Goal: Transaction & Acquisition: Subscribe to service/newsletter

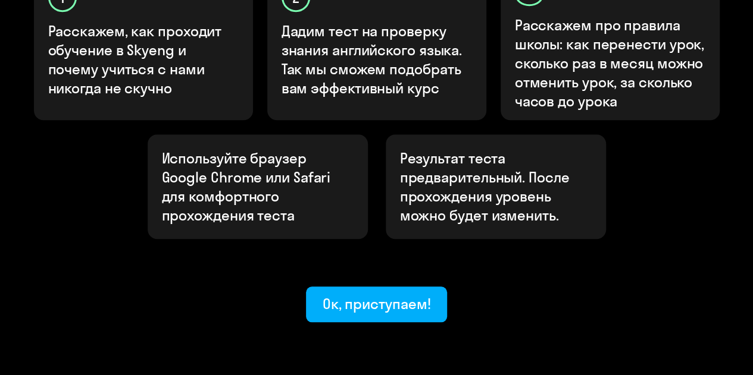
scroll to position [424, 0]
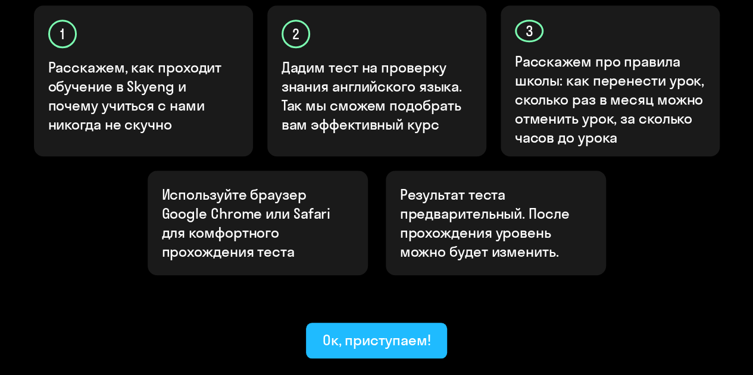
click at [363, 331] on div "Ок, приступаем!" at bounding box center [376, 340] width 108 height 19
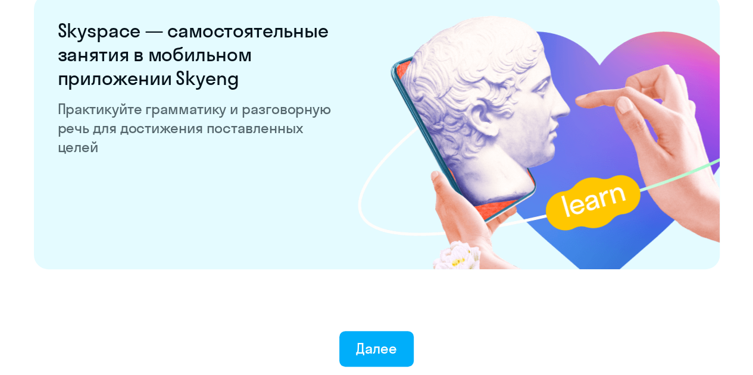
scroll to position [2382, 0]
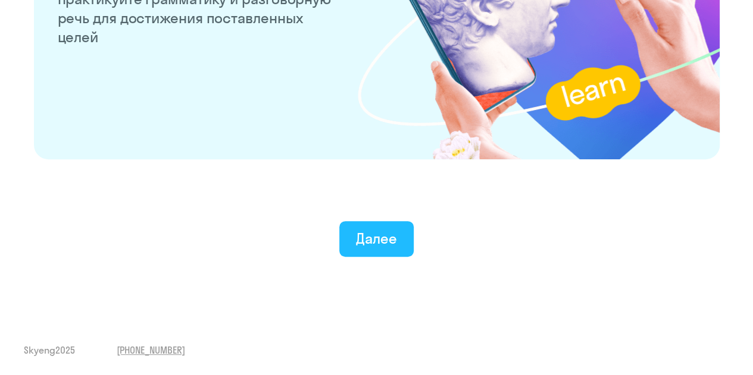
click at [380, 225] on button "Далее" at bounding box center [376, 239] width 74 height 36
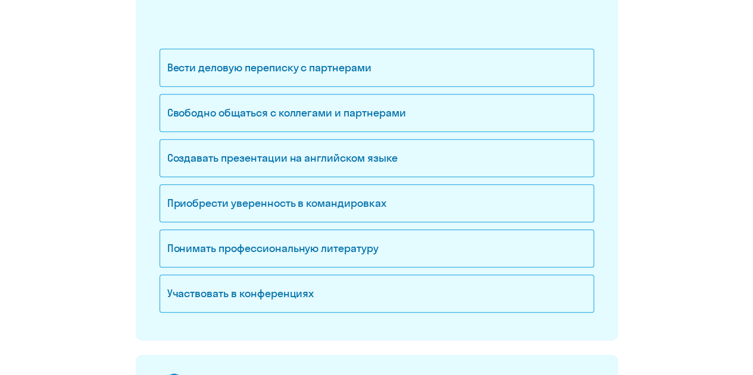
scroll to position [102, 0]
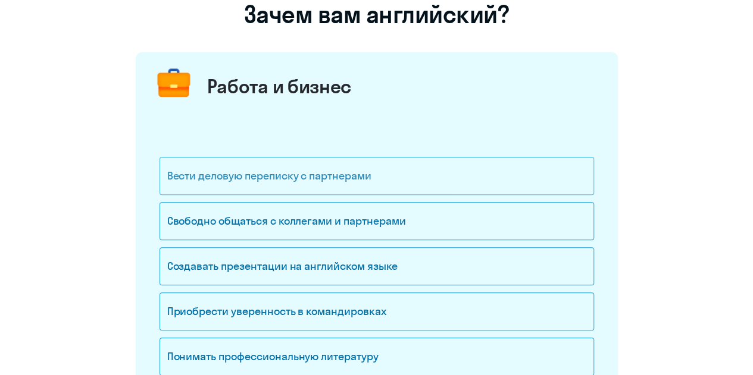
click at [377, 173] on div "Вести деловую переписку с партнерами" at bounding box center [376, 176] width 434 height 38
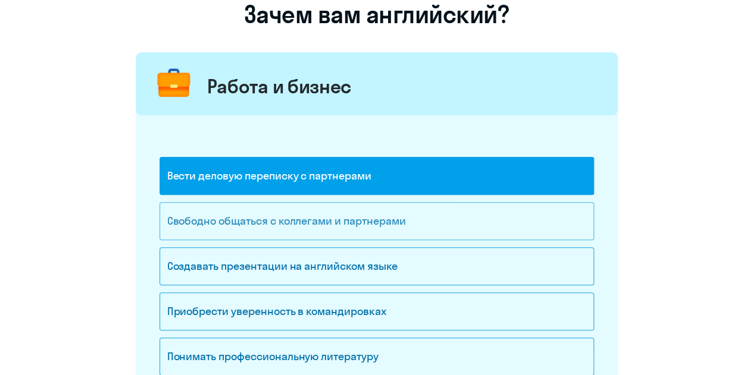
click at [374, 214] on div "Свободно общаться с коллегами и партнерами" at bounding box center [376, 221] width 434 height 38
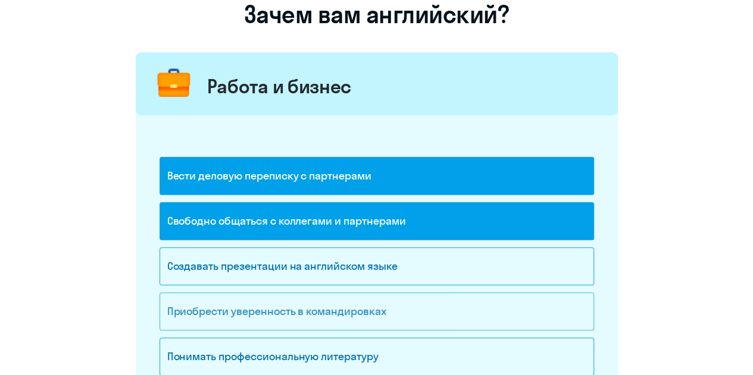
click at [346, 304] on div "Приобрести уверенность в командировках" at bounding box center [376, 312] width 434 height 38
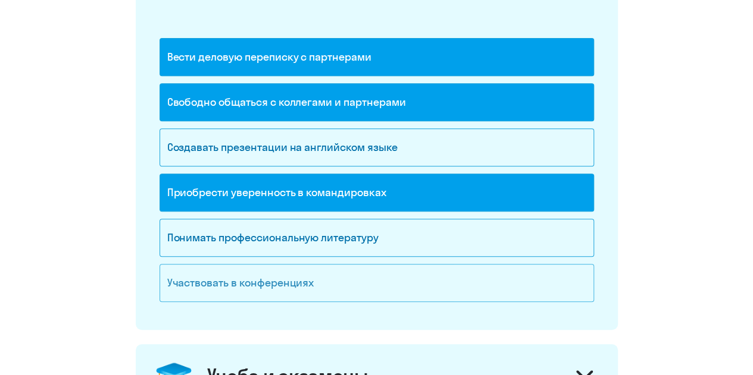
scroll to position [221, 0]
click at [369, 237] on div "Понимать профессиональную литературу" at bounding box center [376, 238] width 434 height 38
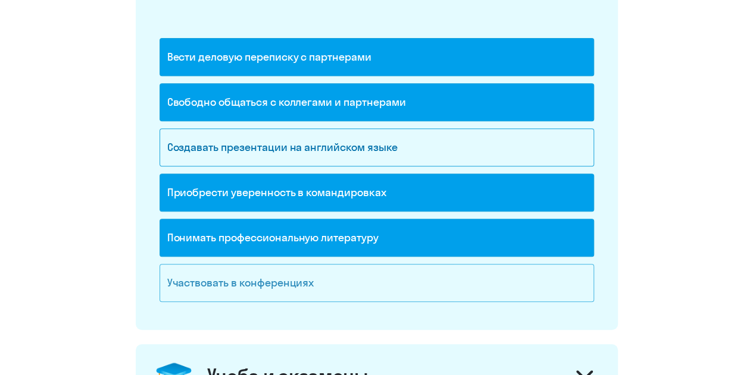
click at [363, 265] on div "Участвовать в конференциях" at bounding box center [376, 283] width 434 height 38
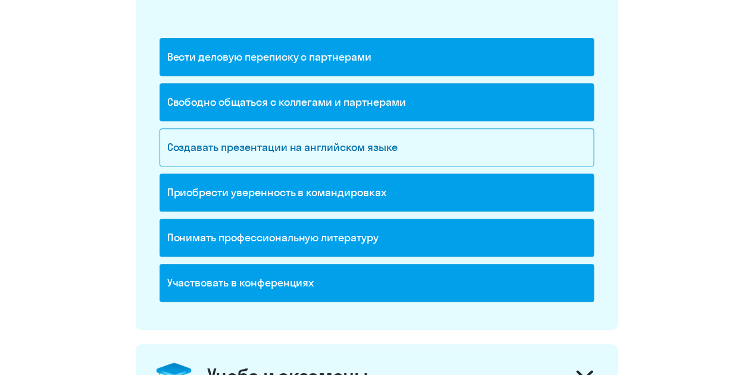
scroll to position [459, 0]
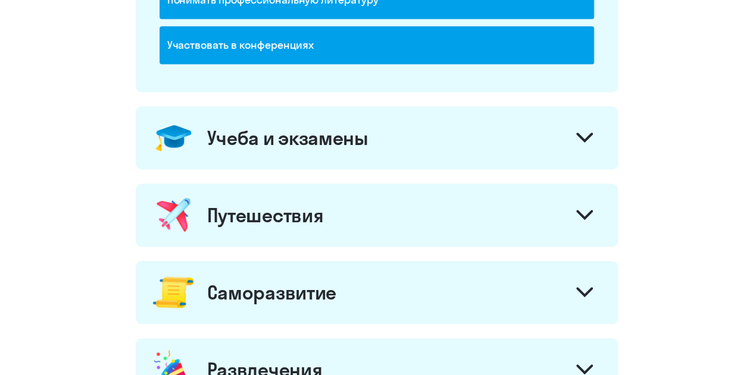
click at [394, 131] on div "Учеба и экзамены" at bounding box center [377, 137] width 482 height 63
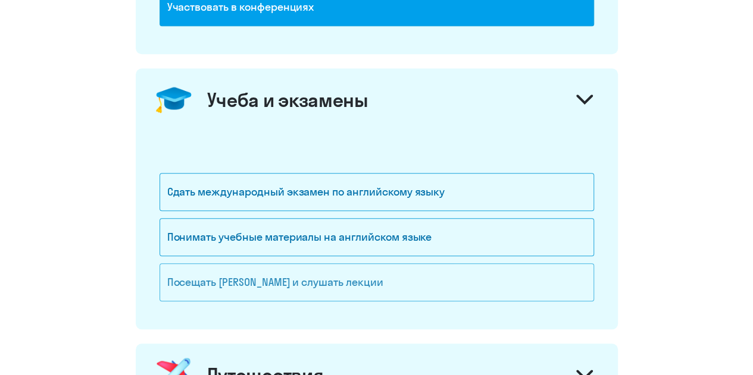
scroll to position [578, 0]
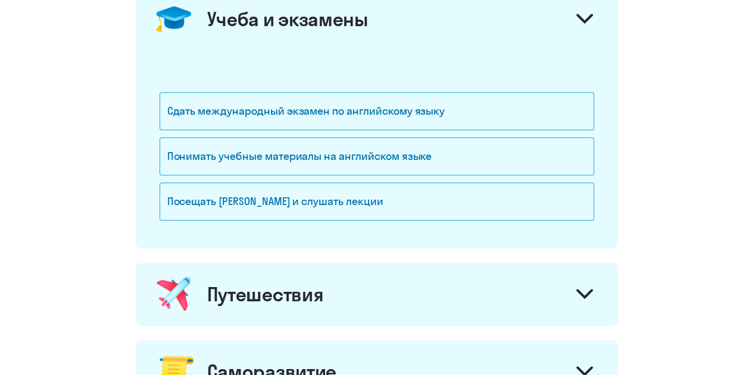
click at [366, 89] on div "Сдать международный экзамен по английскому языку Понимать учебные материалы на …" at bounding box center [376, 141] width 434 height 181
click at [362, 106] on div "Сдать международный экзамен по английскому языку" at bounding box center [376, 111] width 434 height 38
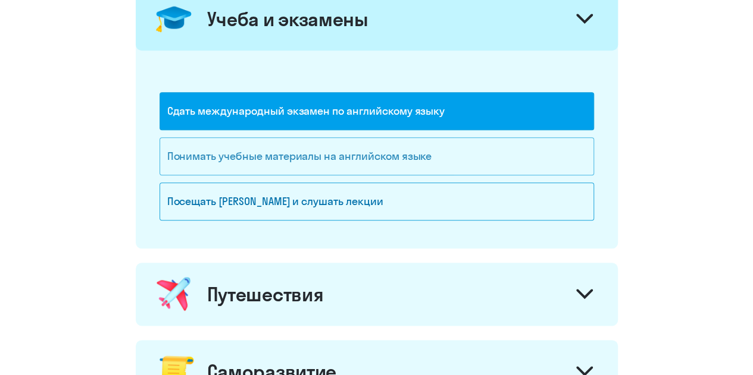
click at [363, 143] on div "Понимать учебные материалы на английском языке" at bounding box center [376, 156] width 434 height 38
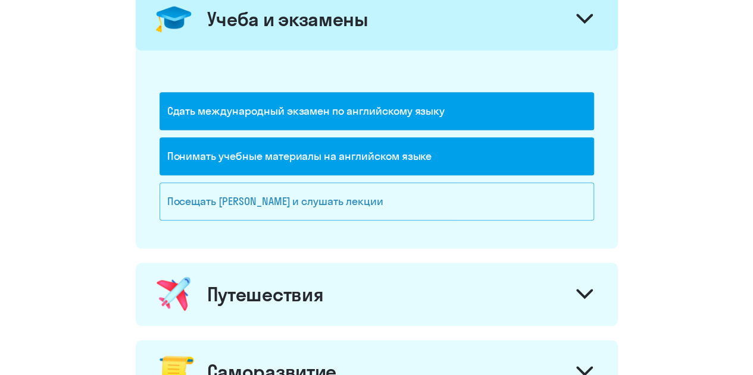
click at [359, 183] on div "Посещать [PERSON_NAME] и слушать лекции" at bounding box center [376, 202] width 434 height 38
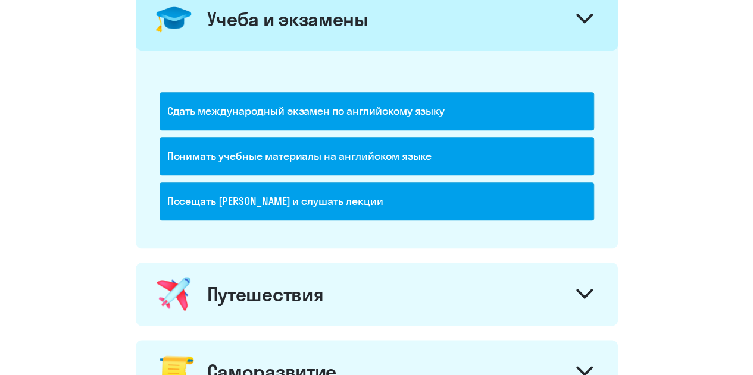
click at [338, 286] on div "Путешествия" at bounding box center [377, 294] width 482 height 63
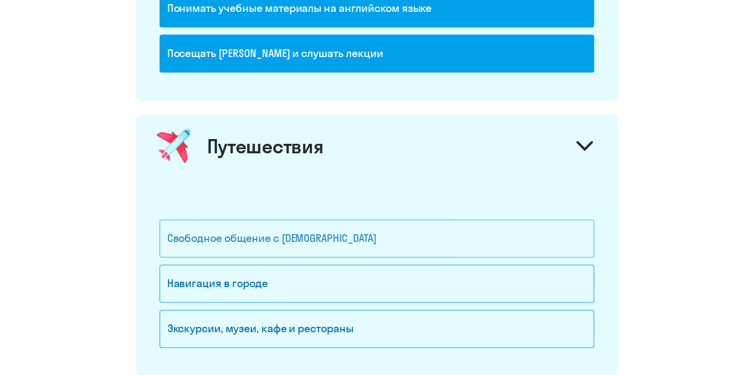
scroll to position [757, 0]
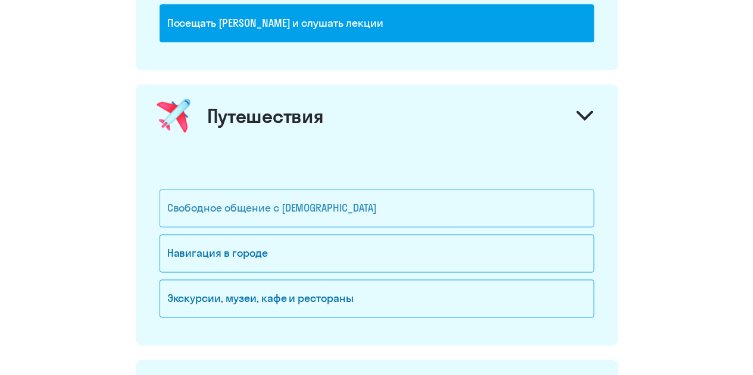
click at [318, 200] on div "Свободное общение с [DEMOGRAPHIC_DATA]" at bounding box center [376, 208] width 434 height 38
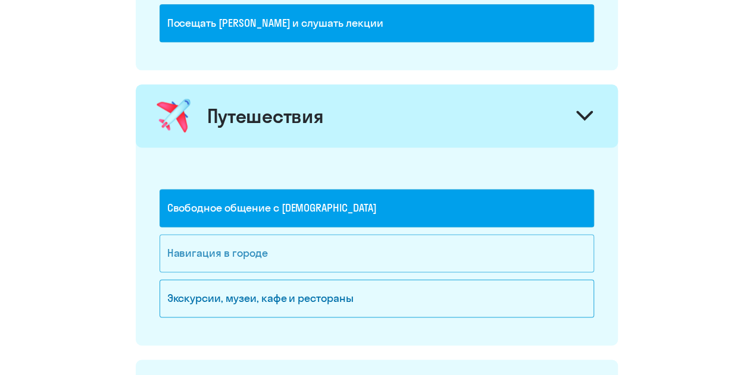
click at [312, 254] on div "Навигация в городе" at bounding box center [376, 253] width 434 height 38
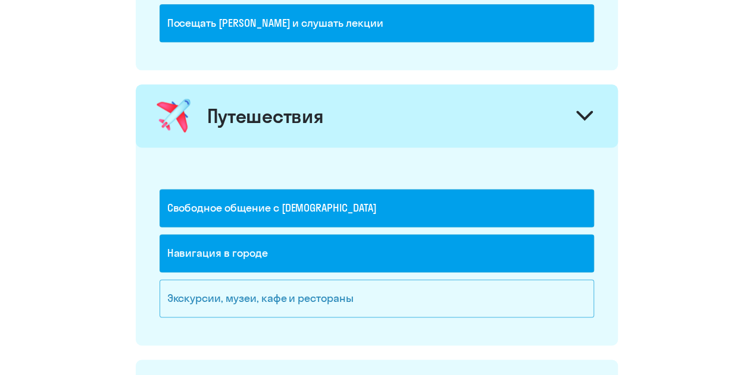
click at [311, 280] on div "Экскурсии, музеи, кафе и рестораны" at bounding box center [376, 299] width 434 height 38
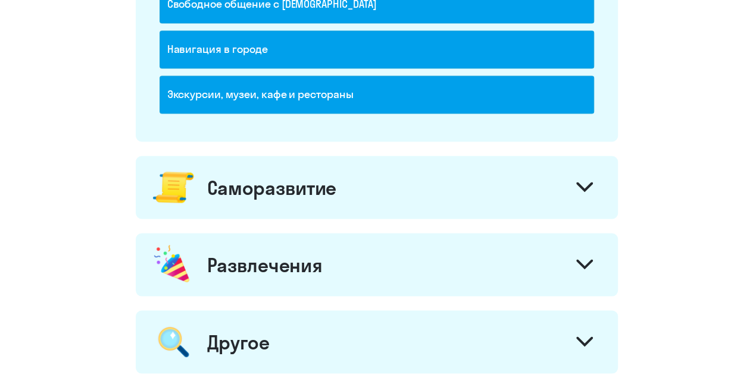
scroll to position [995, 0]
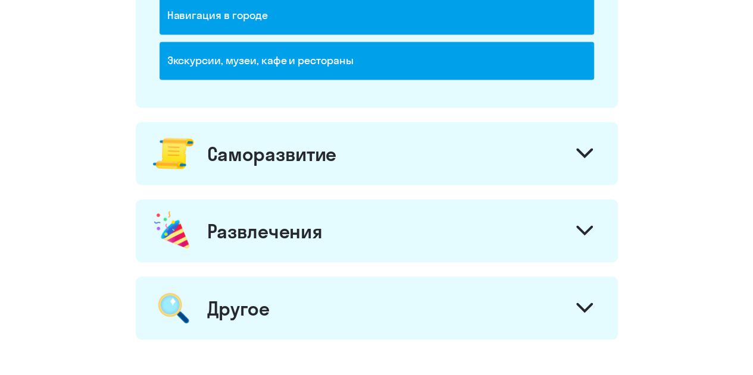
click at [287, 166] on div "Саморазвитие" at bounding box center [377, 153] width 482 height 63
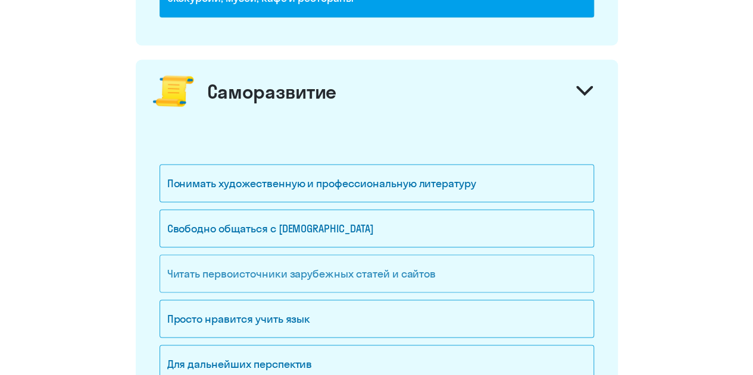
scroll to position [1173, 0]
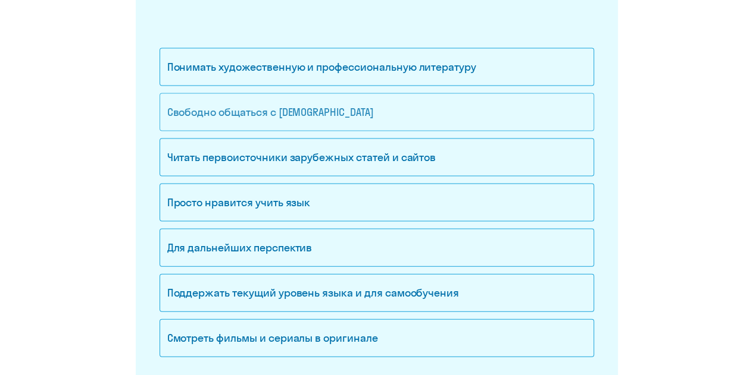
click at [309, 105] on div "Свободно общаться с [DEMOGRAPHIC_DATA]" at bounding box center [376, 112] width 434 height 38
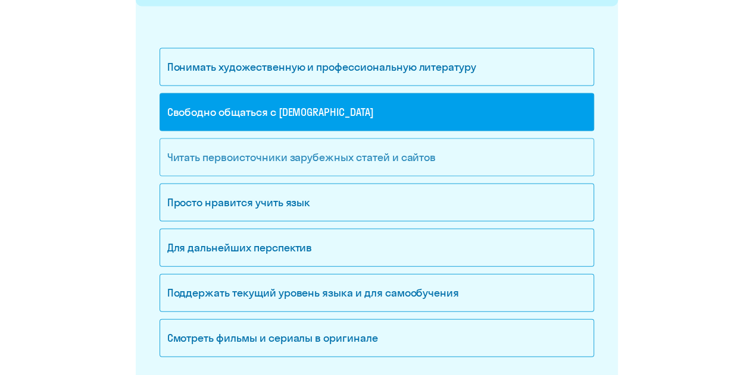
click at [302, 151] on div "Читать первоисточники зарубежных статей и сайтов" at bounding box center [376, 158] width 434 height 38
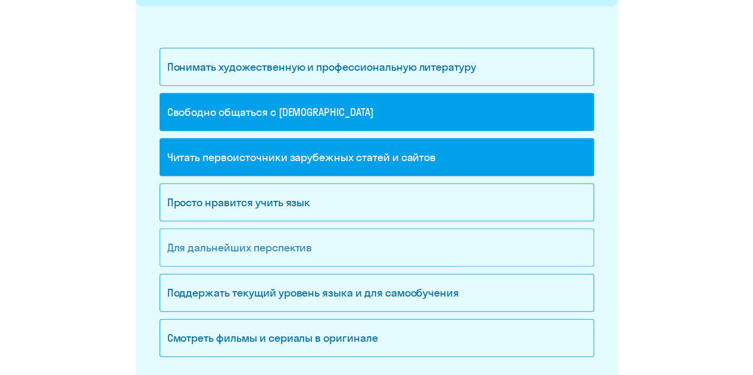
click at [289, 250] on div "Для дальнейших перспектив" at bounding box center [376, 248] width 434 height 38
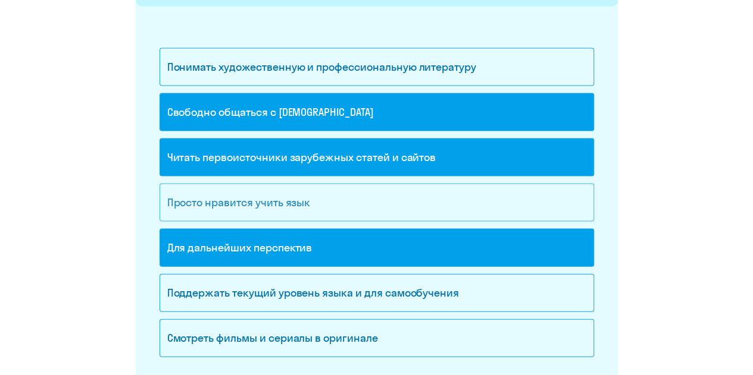
click at [297, 205] on div "Просто нравится учить язык" at bounding box center [376, 203] width 434 height 38
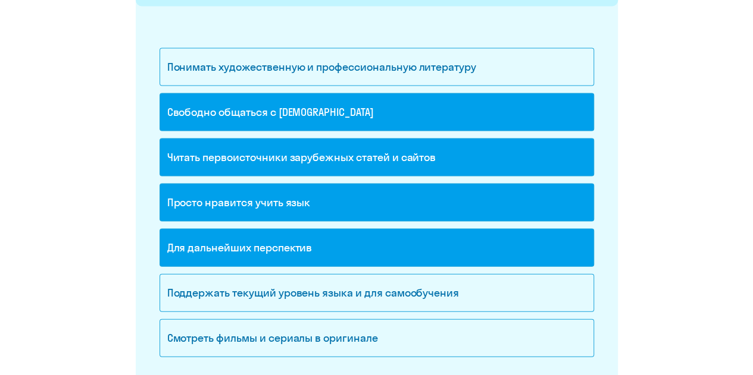
click at [287, 200] on div "Просто нравится учить язык" at bounding box center [376, 203] width 434 height 38
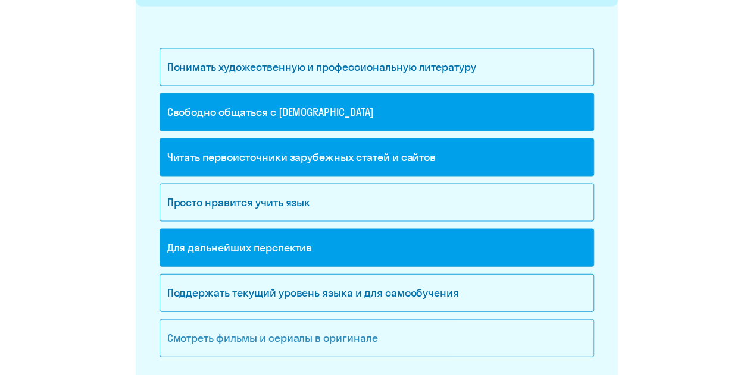
click at [283, 338] on div "Смотреть фильмы и сериалы в оригинале" at bounding box center [376, 338] width 434 height 38
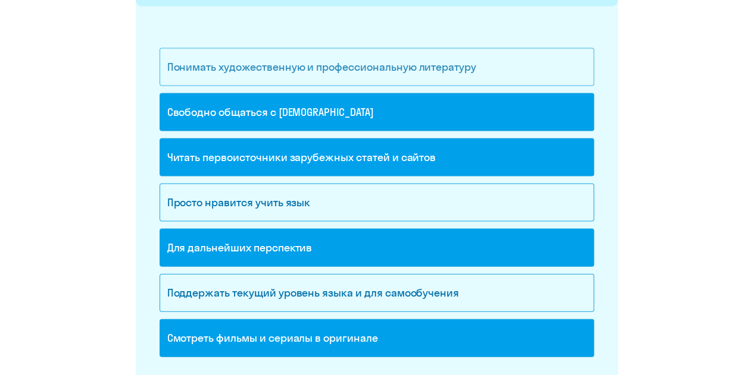
click at [353, 62] on div "Понимать художественную и профессиональную литературу" at bounding box center [376, 67] width 434 height 38
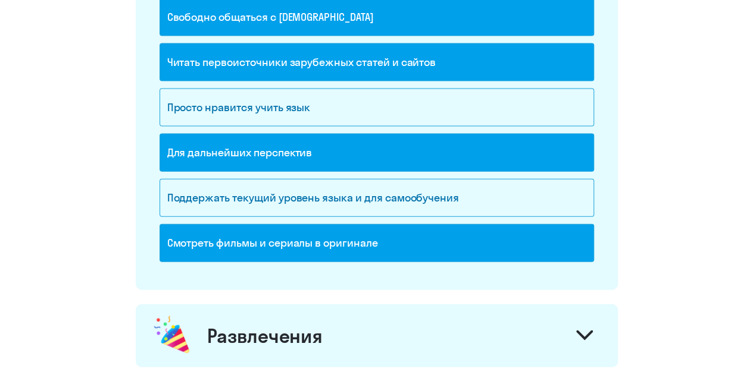
scroll to position [1411, 0]
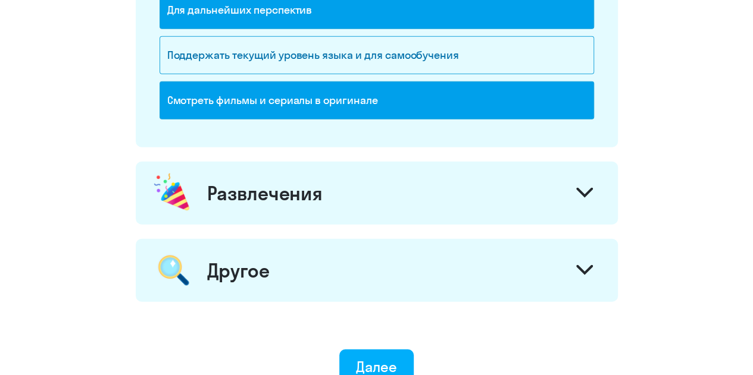
click at [337, 168] on div "Развлечения" at bounding box center [377, 193] width 482 height 63
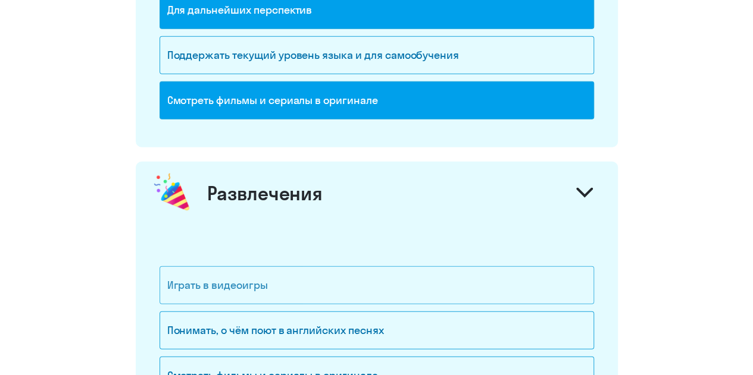
click at [303, 267] on div "Играть в видеоигры" at bounding box center [376, 286] width 434 height 38
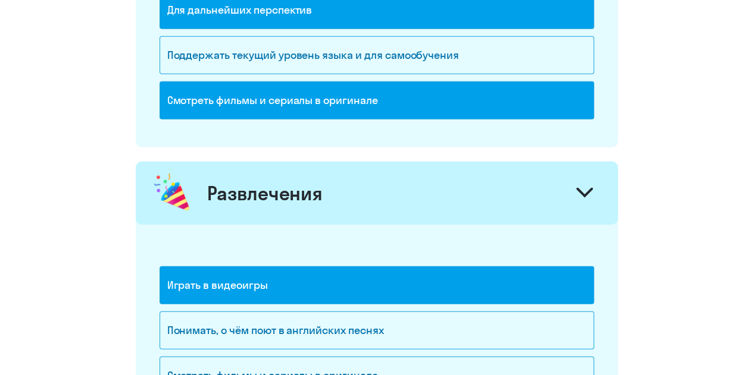
click at [302, 284] on div "Играть в видеоигры" at bounding box center [376, 286] width 434 height 38
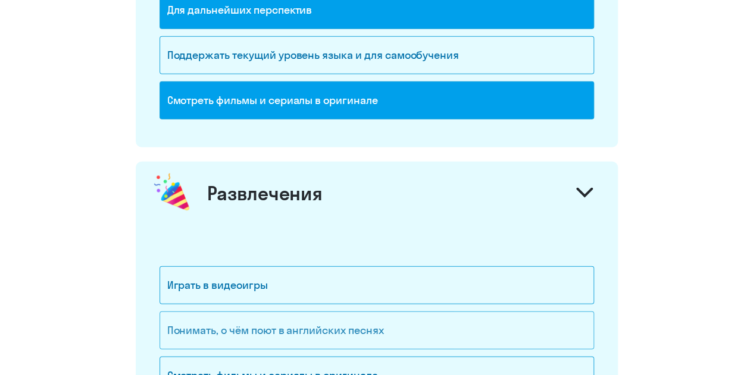
click at [303, 314] on div "Понимать, о чём поют в английских песнях" at bounding box center [376, 331] width 434 height 38
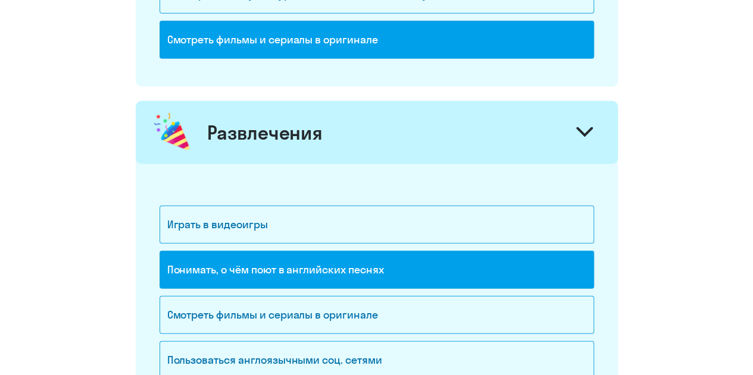
scroll to position [1590, 0]
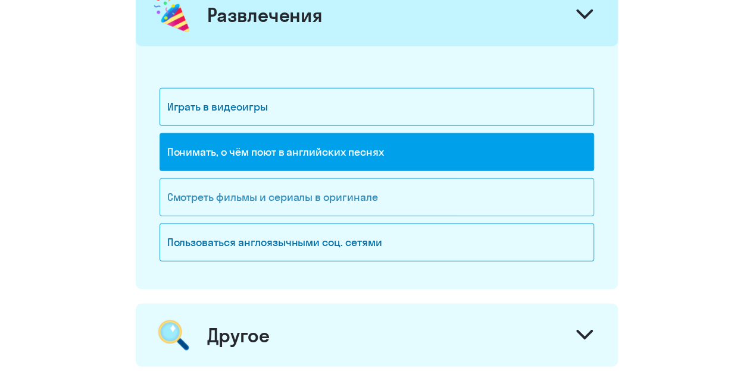
click at [324, 187] on div "Смотреть фильмы и сериалы в оригинале" at bounding box center [376, 197] width 434 height 38
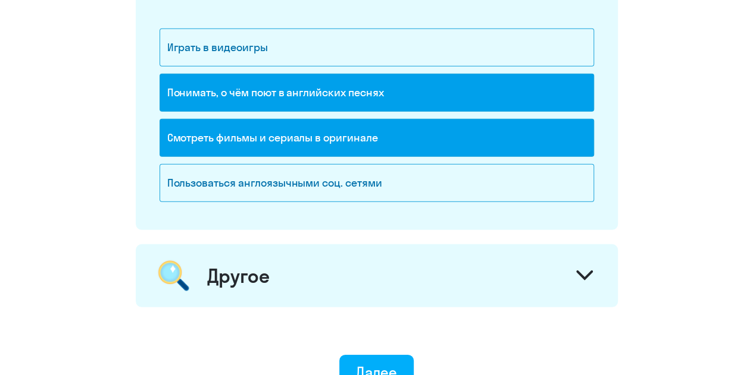
click at [318, 267] on div "Другое" at bounding box center [377, 276] width 482 height 63
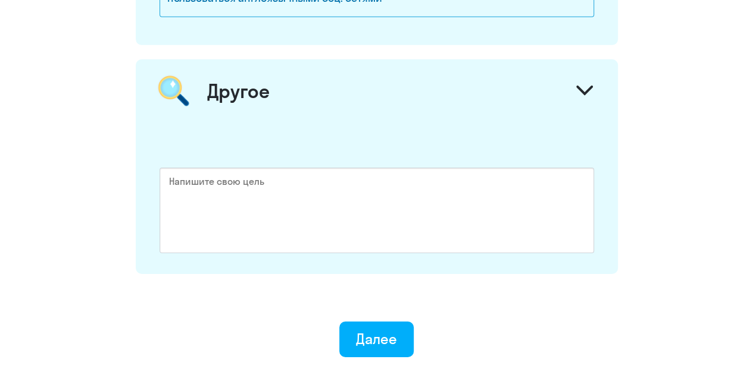
scroll to position [1887, 0]
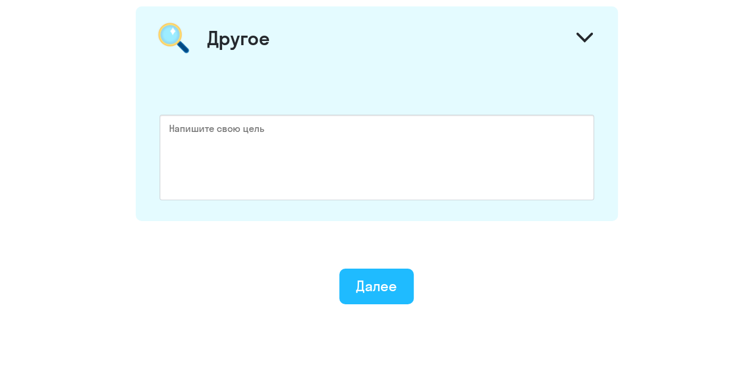
click at [368, 278] on div "Далее" at bounding box center [376, 286] width 41 height 19
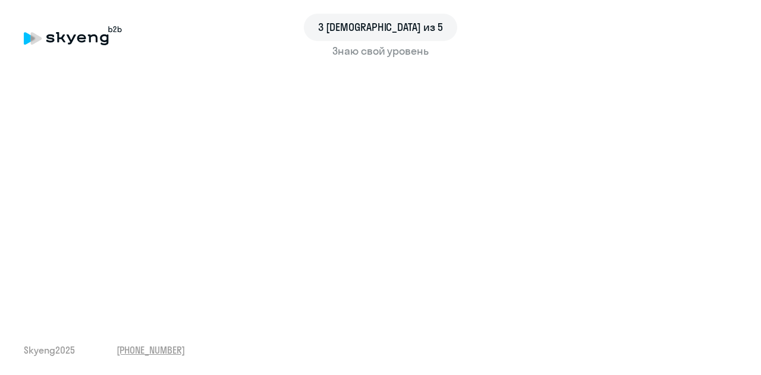
click at [147, 59] on div "3 шаг из 5 Знаю свой уровень" at bounding box center [381, 45] width 714 height 46
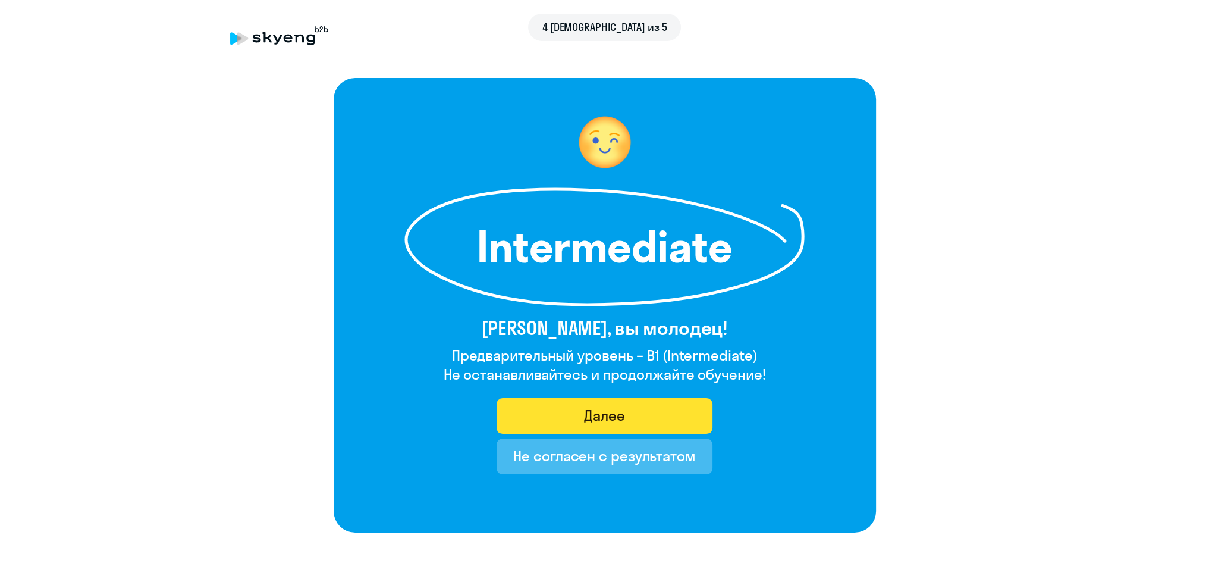
click at [615, 375] on div "Далее" at bounding box center [604, 415] width 41 height 19
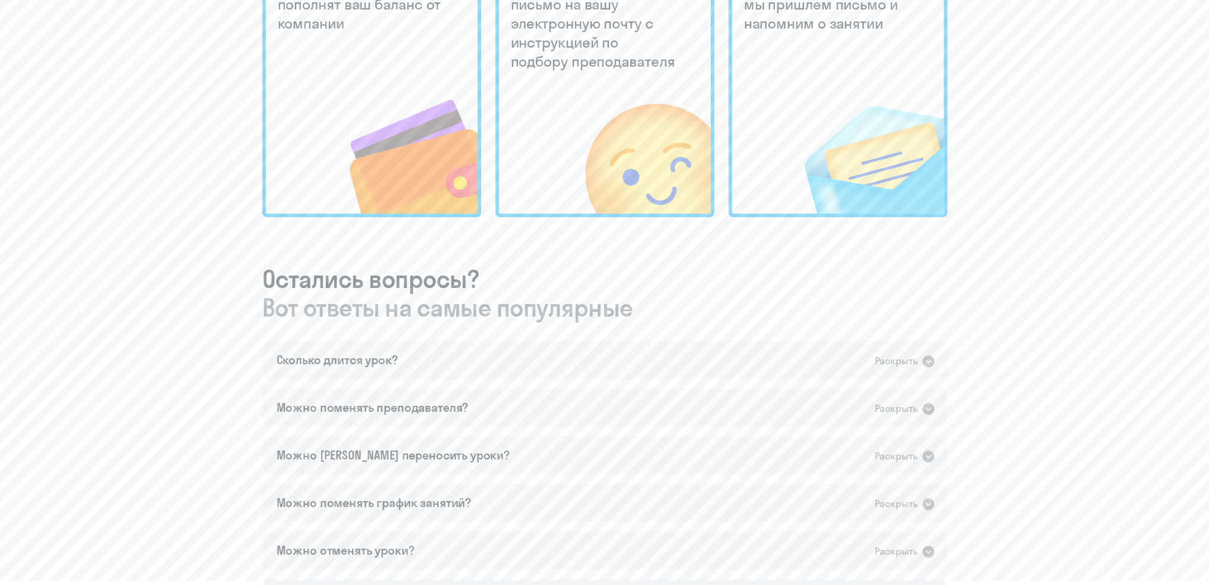
scroll to position [416, 0]
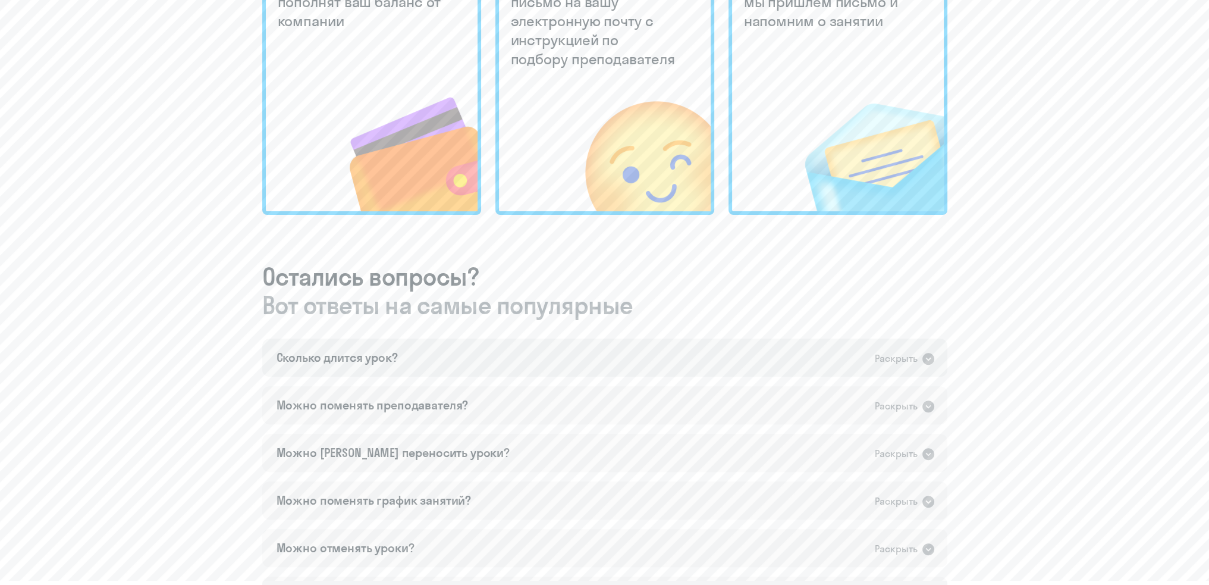
click at [757, 349] on div "Сколько длится урок? Раскрыть" at bounding box center [604, 357] width 685 height 38
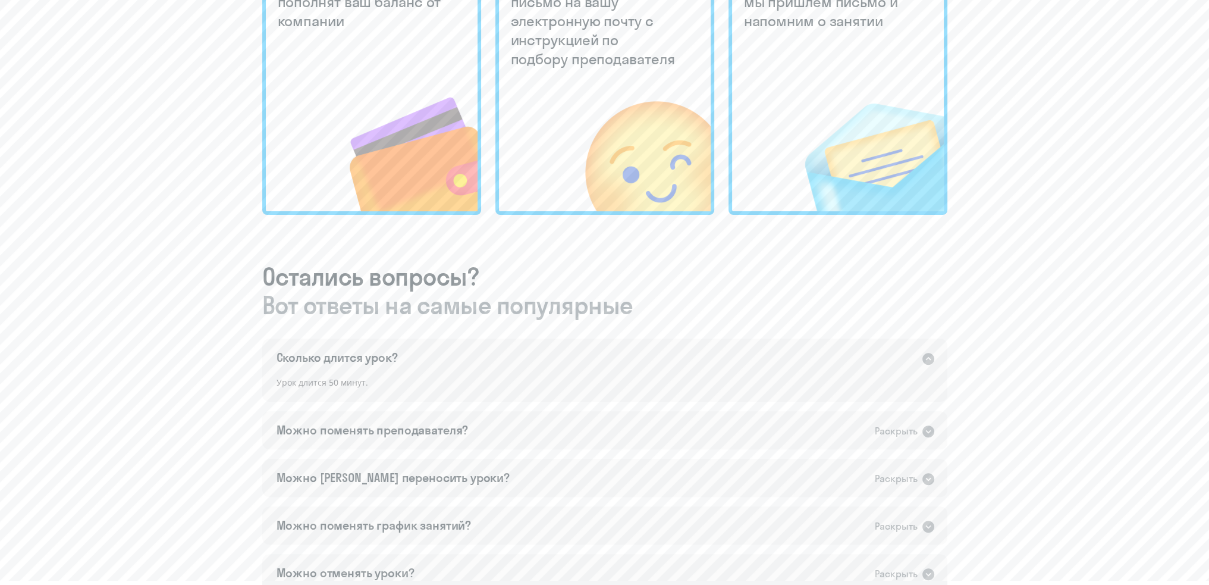
click at [685, 359] on div "Сколько длится урок? Раскрыть" at bounding box center [604, 357] width 685 height 38
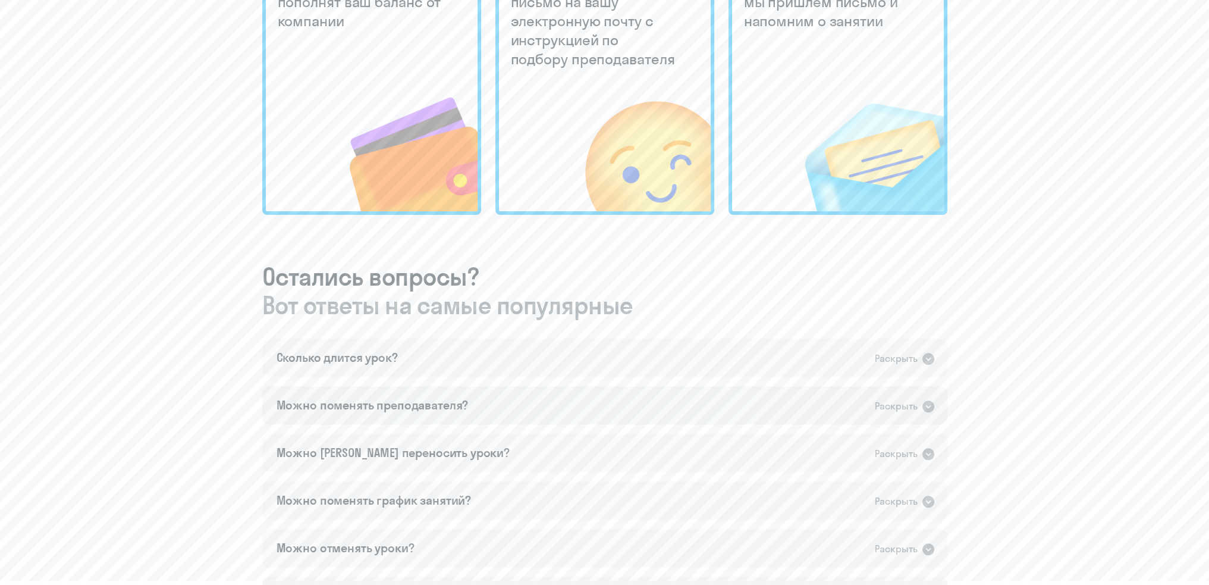
click at [566, 375] on div "Можно поменять преподавателя? Раскрыть" at bounding box center [604, 405] width 685 height 38
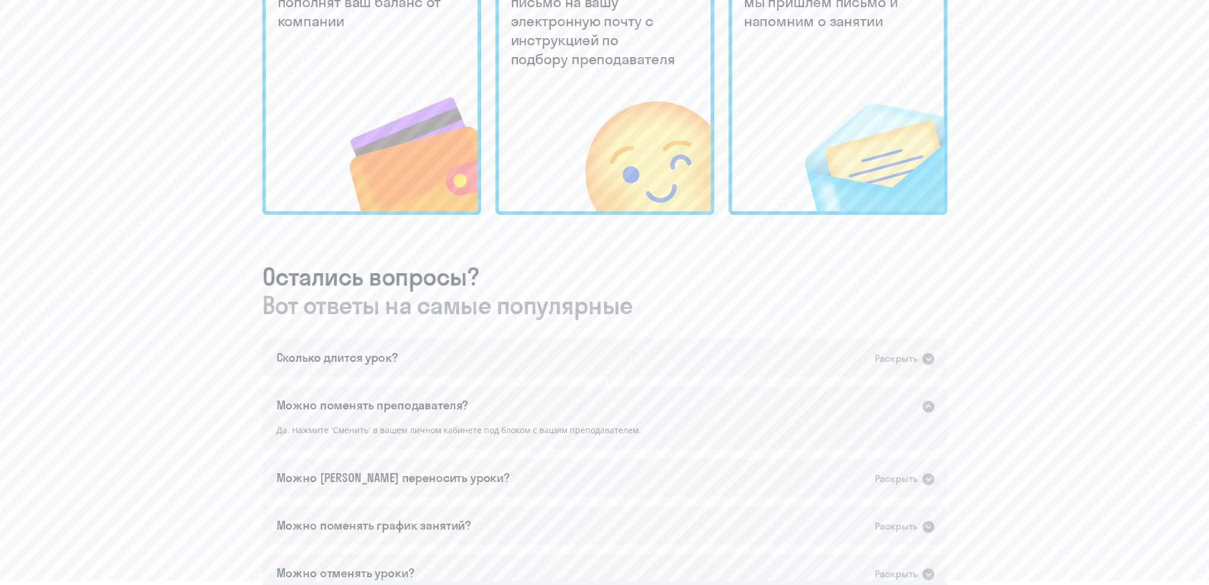
click at [552, 375] on div "Можно поменять преподавателя? Раскрыть" at bounding box center [604, 405] width 685 height 38
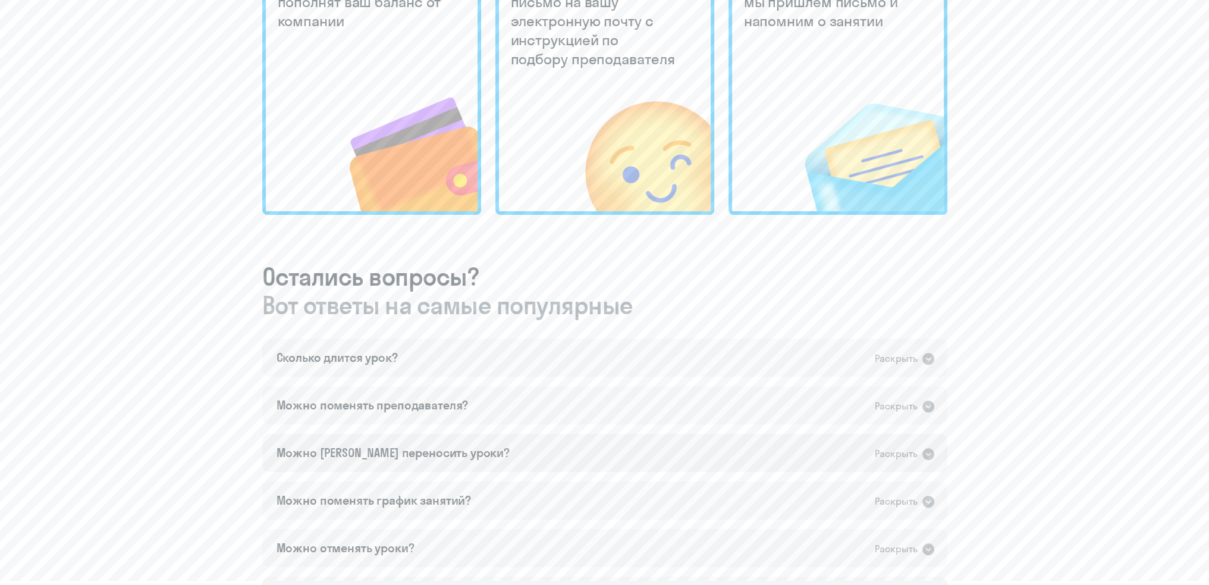
click at [483, 375] on div "Можно [PERSON_NAME] переносить уроки? Раскрыть" at bounding box center [604, 453] width 685 height 38
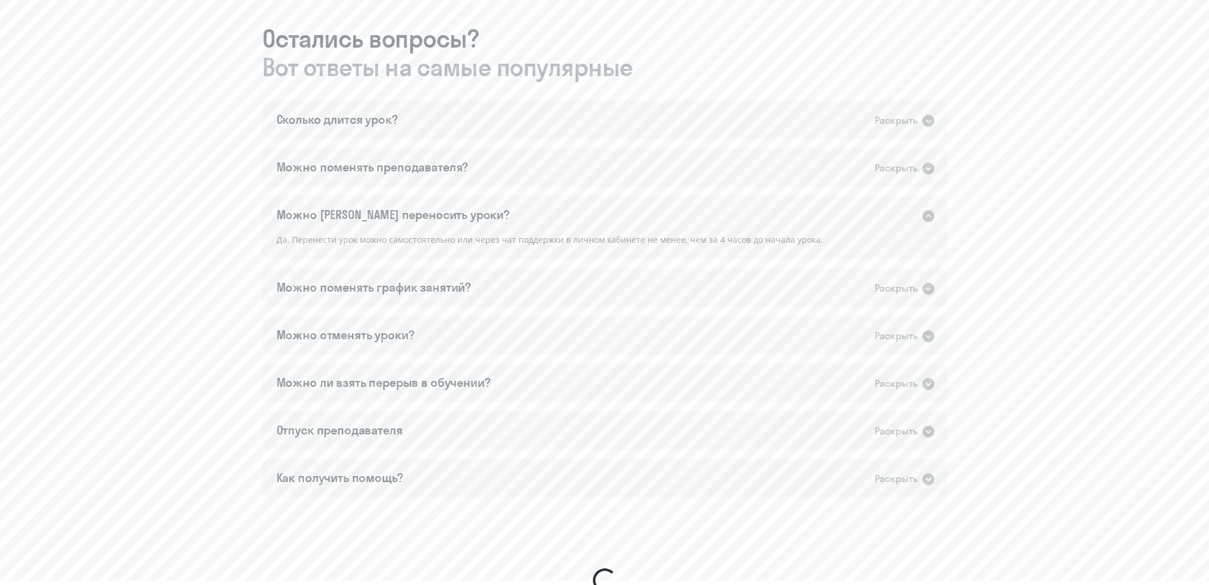
scroll to position [704, 0]
click at [761, 280] on div "Раскрыть" at bounding box center [905, 287] width 61 height 15
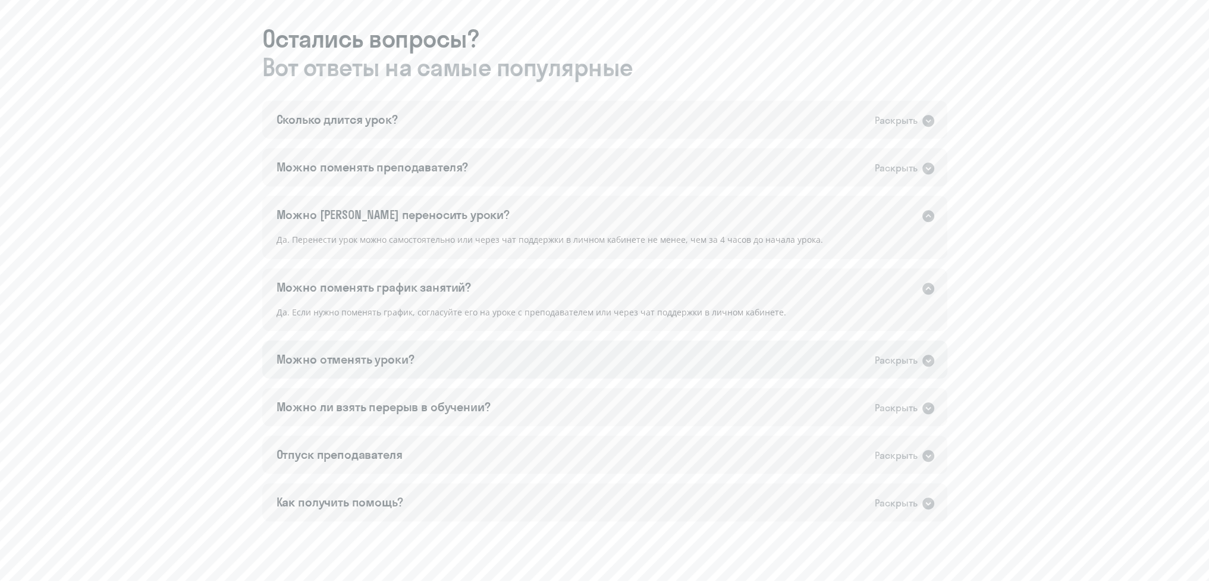
click at [761, 355] on div "Раскрыть" at bounding box center [896, 360] width 43 height 15
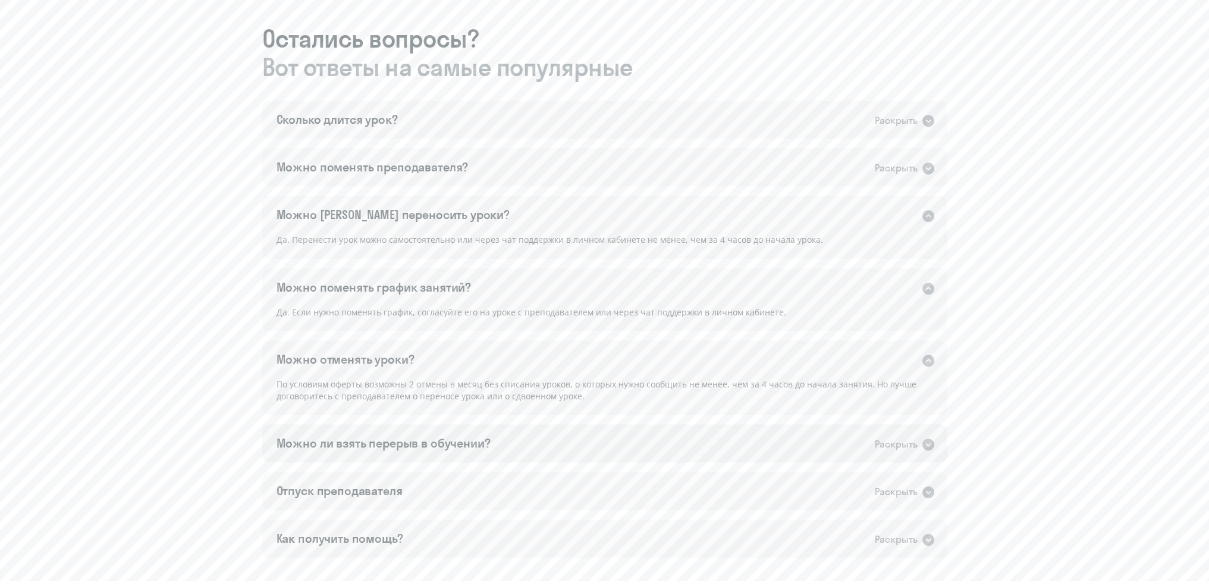
click at [562, 375] on div "Можно ли взять перерыв в обучении? Раскрыть" at bounding box center [604, 443] width 685 height 38
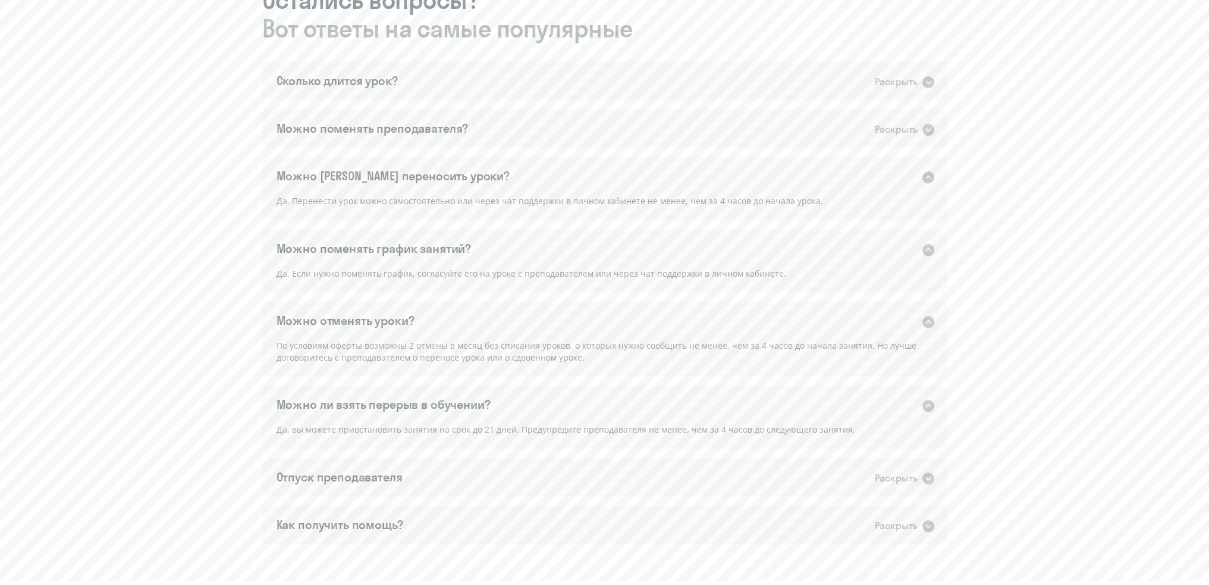
scroll to position [764, 0]
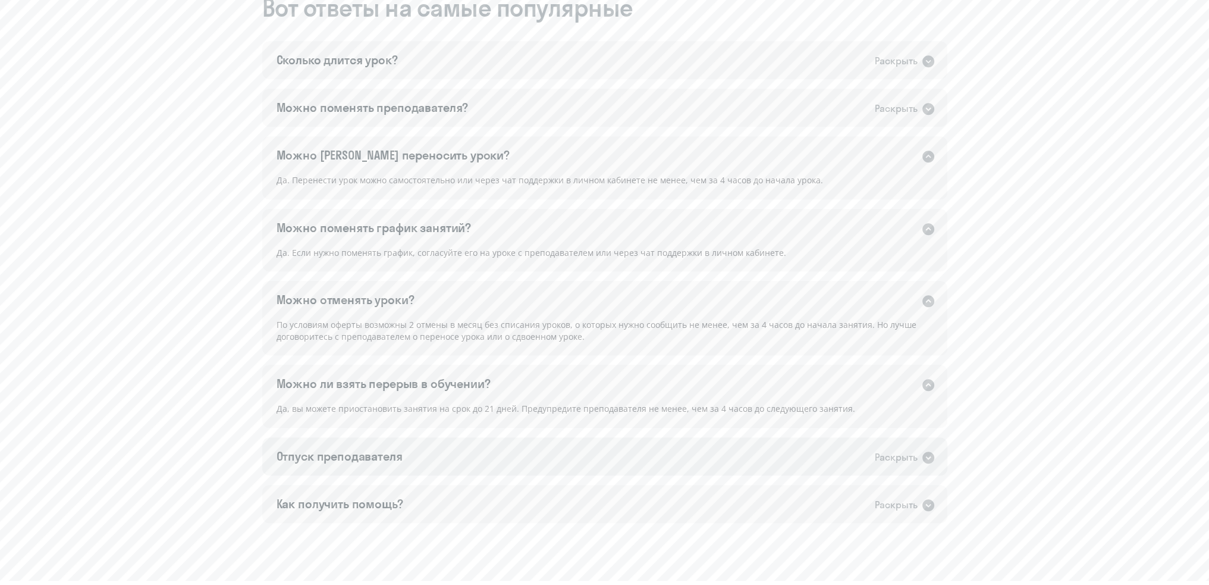
click at [465, 375] on div "Отпуск преподавателя Раскрыть" at bounding box center [604, 456] width 685 height 38
click at [475, 375] on div "Как получить помощь? Раскрыть" at bounding box center [604, 529] width 685 height 38
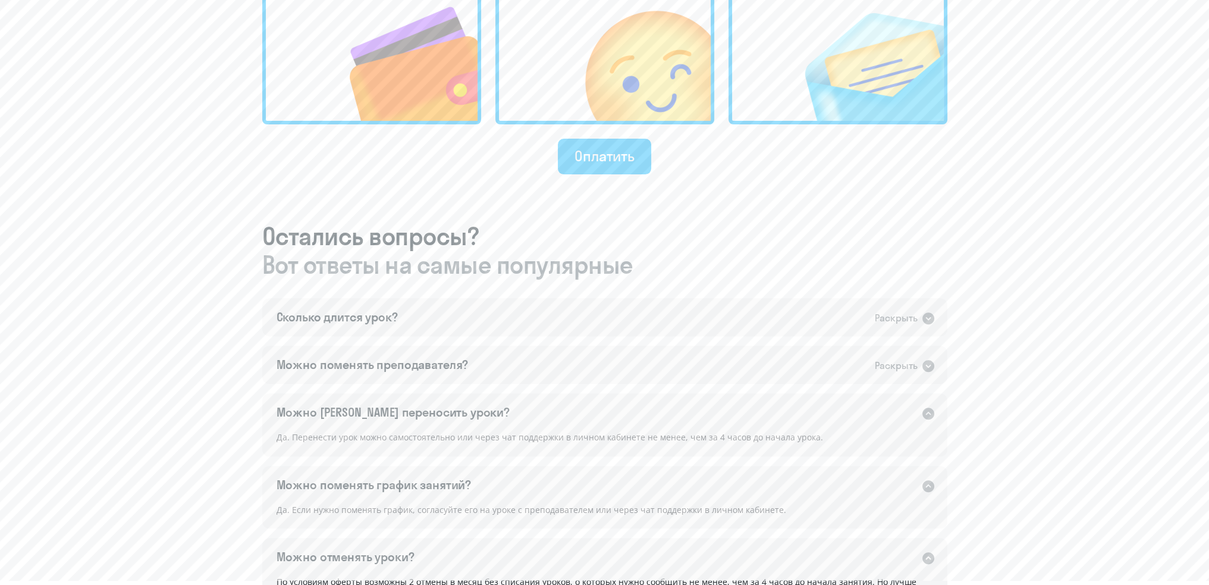
scroll to position [466, 0]
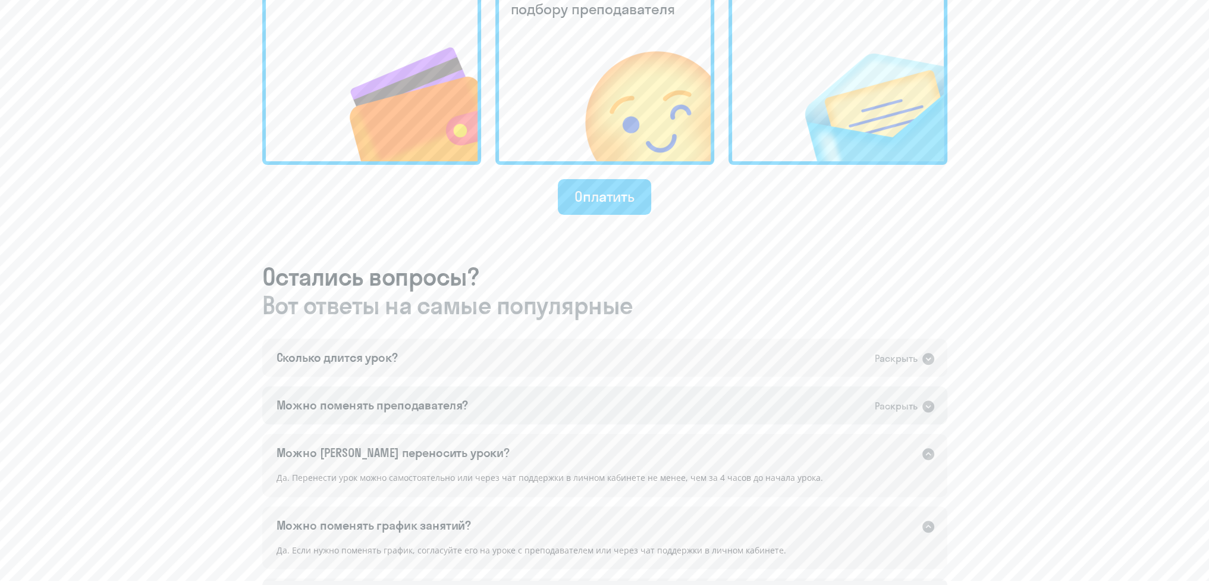
click at [402, 375] on div "Можно поменять преподавателя?" at bounding box center [373, 405] width 192 height 17
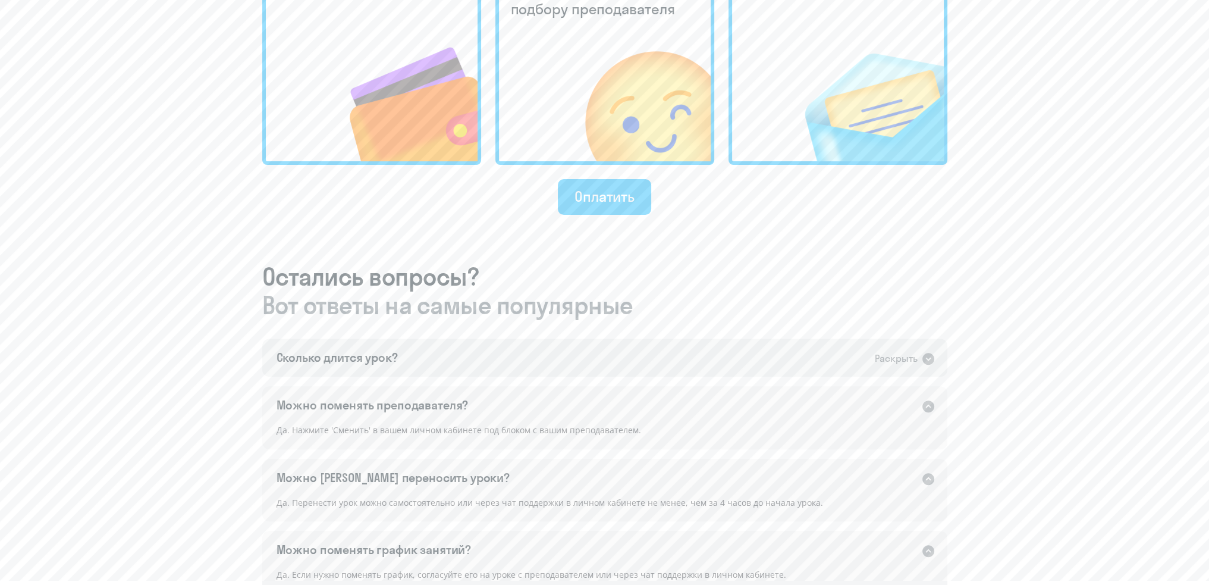
click at [402, 371] on div "Сколько длится урок? Раскрыть" at bounding box center [604, 357] width 685 height 38
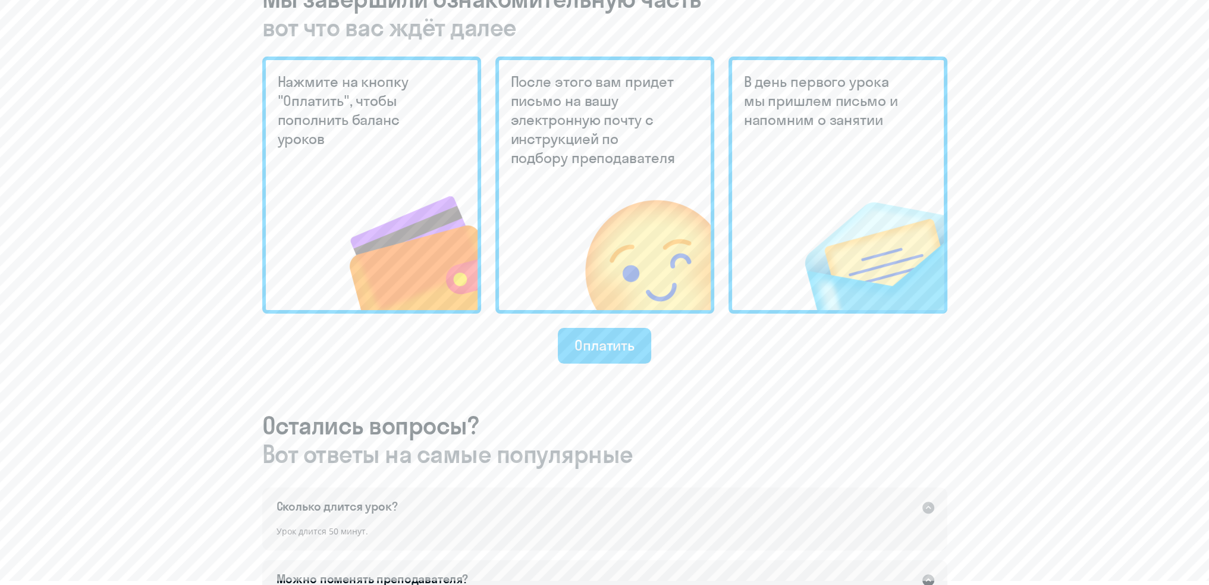
scroll to position [297, 0]
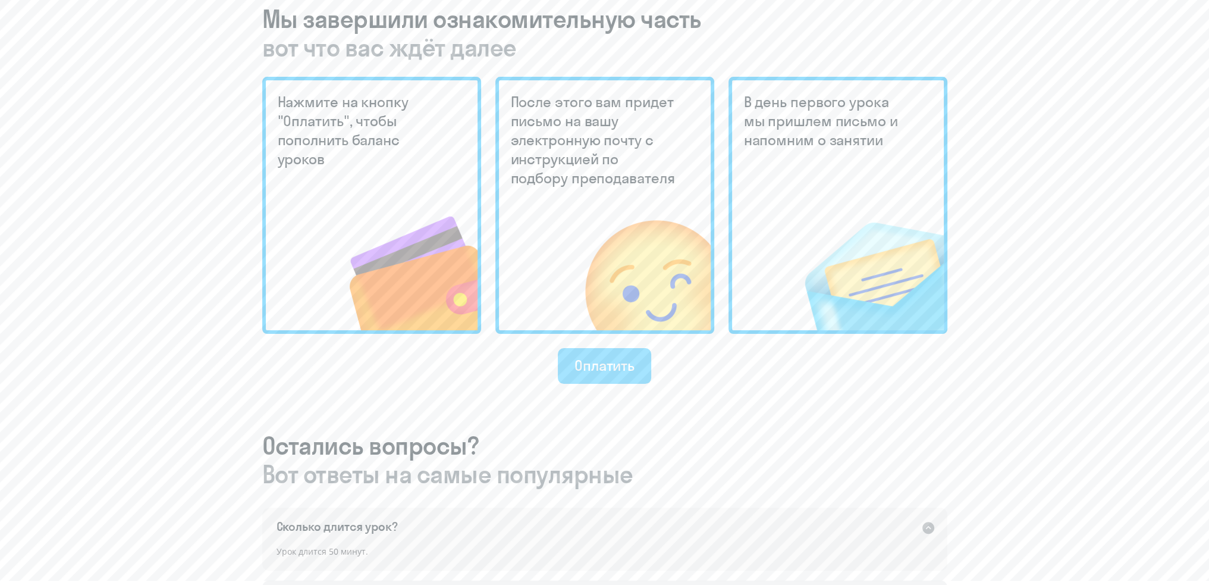
click at [636, 365] on button "Оплатить" at bounding box center [604, 366] width 93 height 36
